Goal: Information Seeking & Learning: Learn about a topic

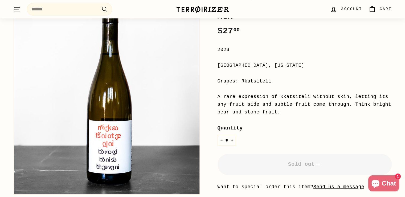
scroll to position [84, 0]
drag, startPoint x: 255, startPoint y: 102, endPoint x: 283, endPoint y: 102, distance: 28.5
click at [283, 102] on div "A rare expression of Rkatsiteli without skin, letting its shy fruit side and su…" at bounding box center [305, 104] width 174 height 23
drag, startPoint x: 310, startPoint y: 95, endPoint x: 312, endPoint y: 103, distance: 8.8
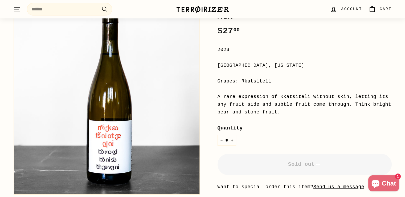
click at [312, 103] on div "A rare expression of Rkatsiteli without skin, letting its shy fruit side and su…" at bounding box center [305, 104] width 174 height 23
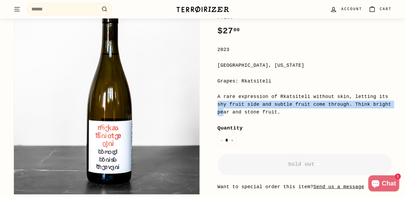
click at [312, 103] on div "A rare expression of Rkatsiteli without skin, letting its shy fruit side and su…" at bounding box center [305, 104] width 174 height 23
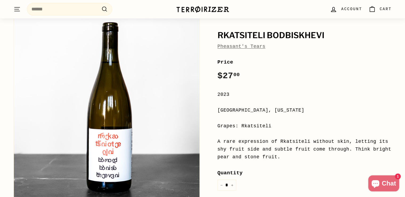
scroll to position [68, 0]
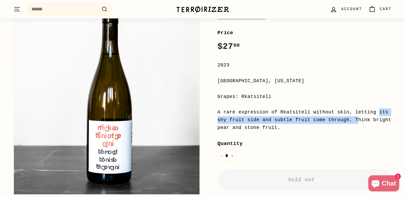
drag, startPoint x: 303, startPoint y: 111, endPoint x: 274, endPoint y: 123, distance: 31.0
click at [274, 123] on div "A rare expression of Rkatsiteli without skin, letting its shy fruit side and su…" at bounding box center [305, 119] width 174 height 23
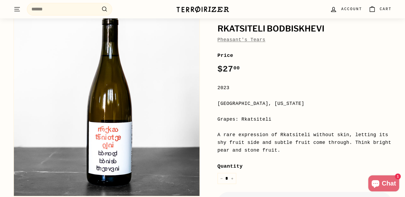
scroll to position [0, 0]
